Goal: Find specific page/section: Find specific page/section

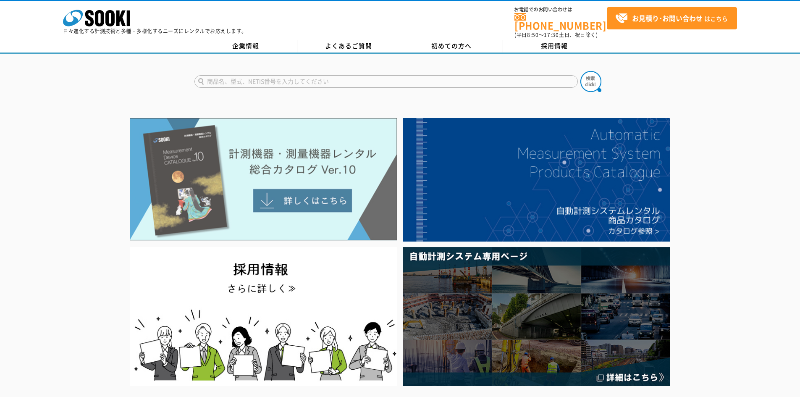
click at [329, 177] on img at bounding box center [264, 179] width 268 height 123
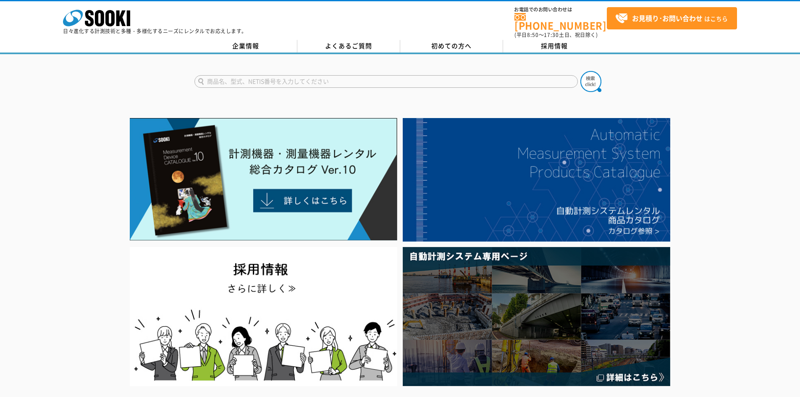
click at [286, 81] on input "text" at bounding box center [385, 81] width 383 height 13
click at [283, 75] on input "text" at bounding box center [385, 81] width 383 height 13
type input "ひ"
type input "引張"
click at [580, 71] on button at bounding box center [590, 81] width 21 height 21
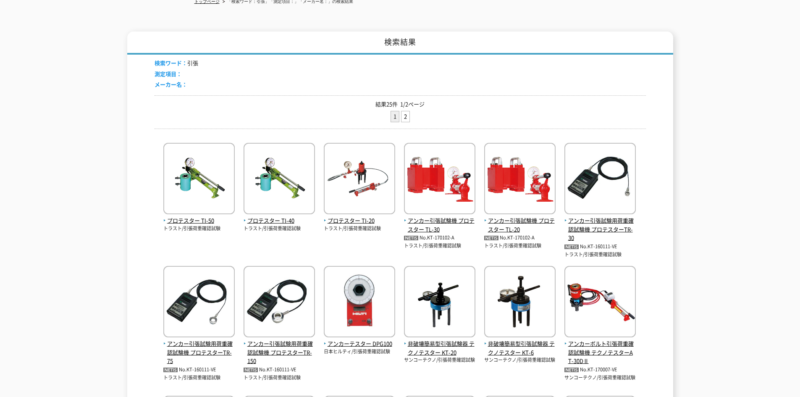
scroll to position [17, 0]
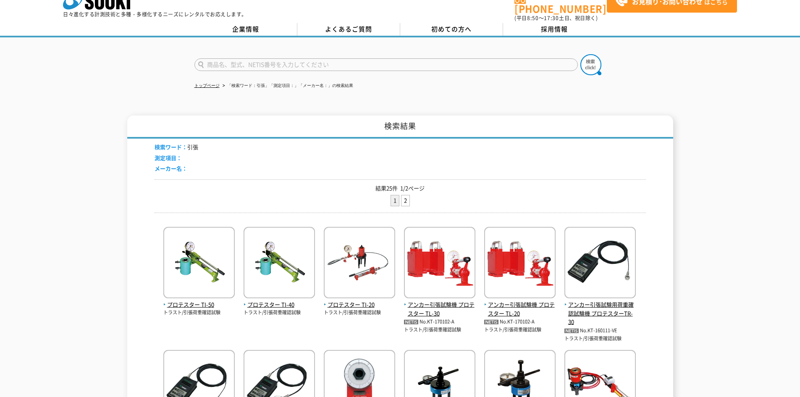
click at [315, 58] on input "text" at bounding box center [385, 64] width 383 height 13
type input "日"
click at [290, 59] on input "text" at bounding box center [385, 64] width 383 height 13
type input "引"
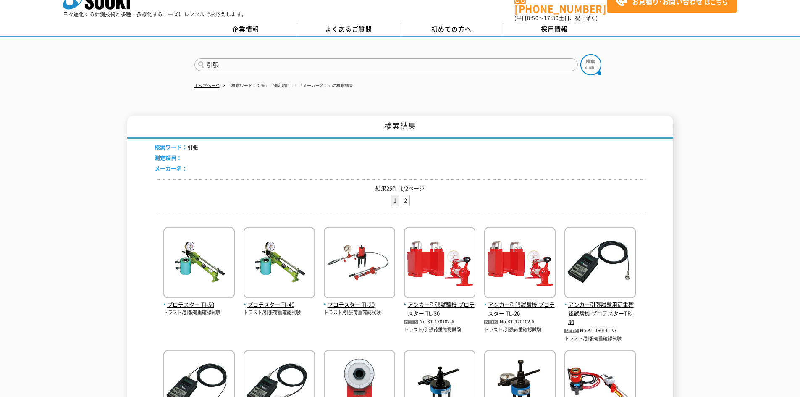
type input "引張"
click at [580, 54] on button at bounding box center [590, 64] width 21 height 21
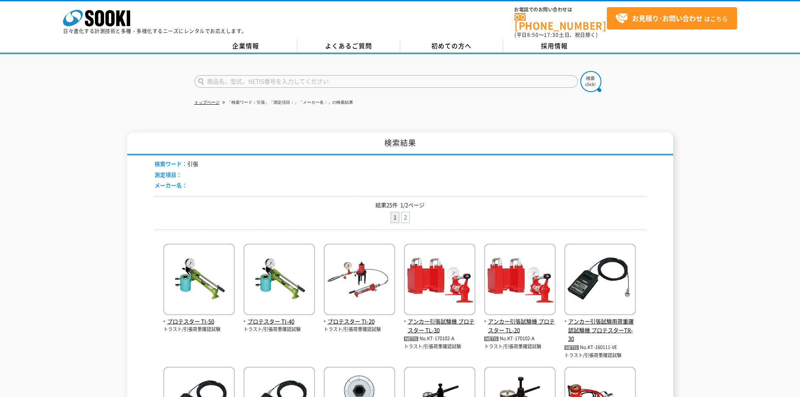
click at [405, 214] on link "2" at bounding box center [406, 217] width 8 height 10
